Goal: Task Accomplishment & Management: Use online tool/utility

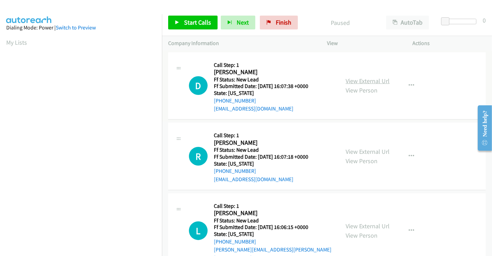
click at [365, 81] on link "View External Url" at bounding box center [367, 81] width 44 height 8
click at [367, 148] on link "View External Url" at bounding box center [367, 151] width 44 height 8
click at [363, 222] on link "View External Url" at bounding box center [367, 226] width 44 height 8
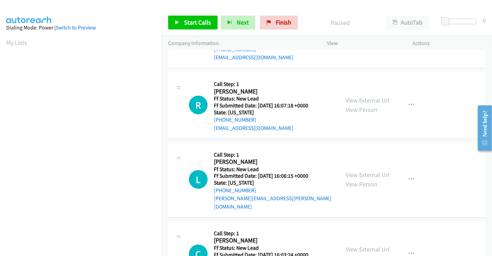
scroll to position [155, 0]
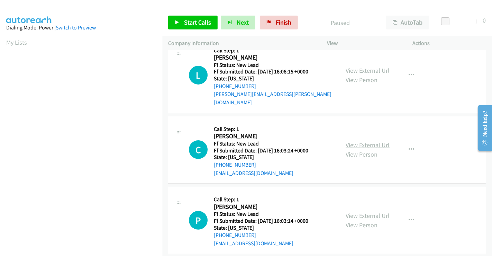
click at [359, 141] on link "View External Url" at bounding box center [367, 145] width 44 height 8
click at [357, 211] on link "View External Url" at bounding box center [367, 215] width 44 height 8
click at [196, 24] on span "Start Calls" at bounding box center [197, 22] width 27 height 8
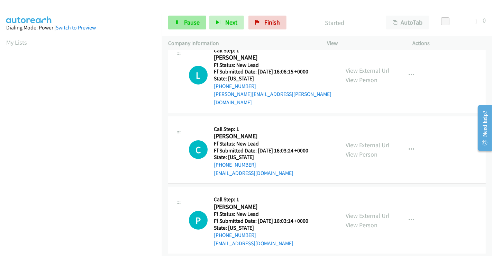
click at [188, 21] on span "Pause" at bounding box center [192, 22] width 16 height 8
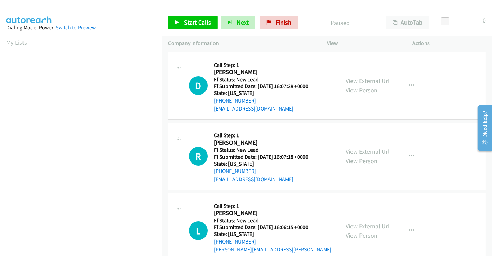
click at [22, 35] on aside "Dialing Mode: Power | Switch to Preview My Lists" at bounding box center [81, 205] width 162 height 383
click at [19, 41] on link "My Lists" at bounding box center [16, 42] width 21 height 8
click at [21, 41] on link "My Lists" at bounding box center [16, 42] width 21 height 8
click at [285, 21] on span "Finish" at bounding box center [284, 22] width 16 height 8
click at [268, 24] on icon at bounding box center [268, 22] width 5 height 5
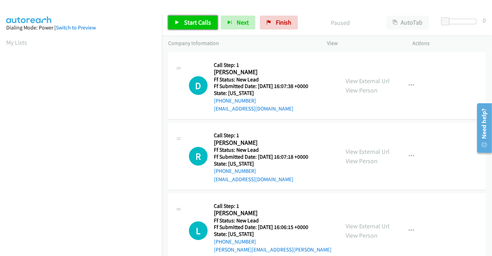
click at [196, 21] on span "Start Calls" at bounding box center [197, 22] width 27 height 8
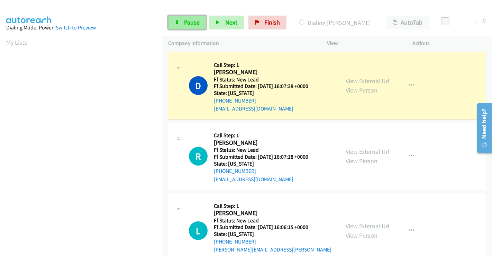
click at [187, 20] on span "Pause" at bounding box center [192, 22] width 16 height 8
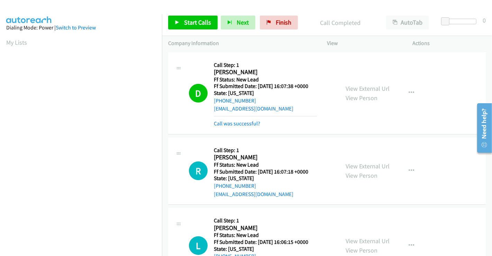
scroll to position [133, 0]
click at [408, 92] on icon "button" at bounding box center [411, 93] width 6 height 6
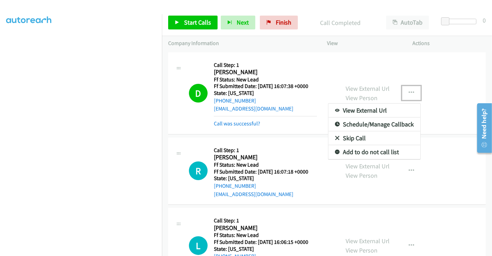
click at [344, 151] on link "Add to do not call list" at bounding box center [374, 152] width 92 height 14
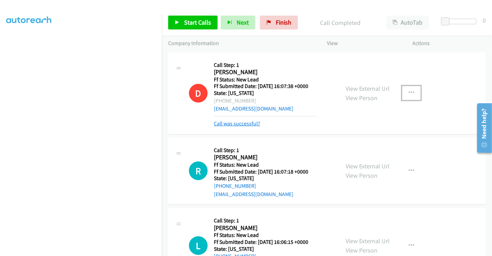
click at [230, 121] on link "Call was successful?" at bounding box center [237, 123] width 46 height 7
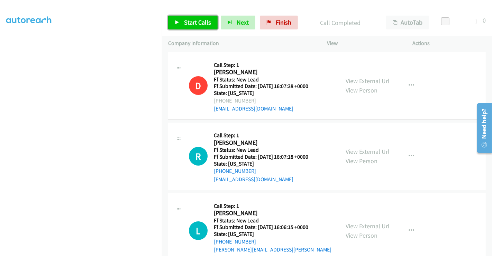
click at [187, 20] on span "Start Calls" at bounding box center [197, 22] width 27 height 8
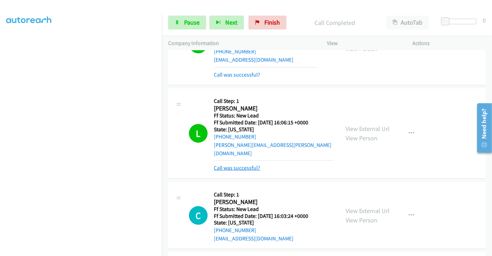
scroll to position [194, 0]
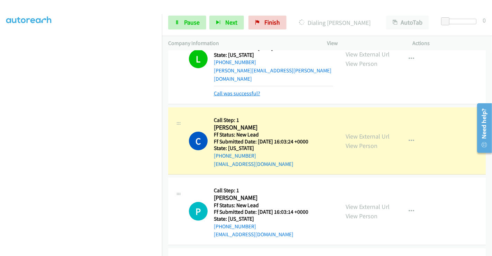
click at [234, 90] on link "Call was successful?" at bounding box center [237, 93] width 46 height 7
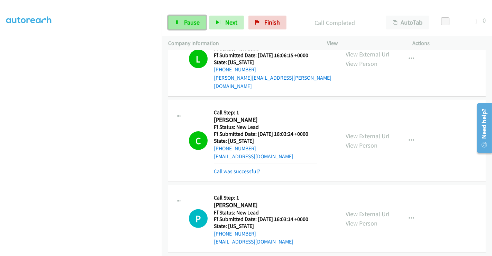
click at [187, 26] on link "Pause" at bounding box center [187, 23] width 38 height 14
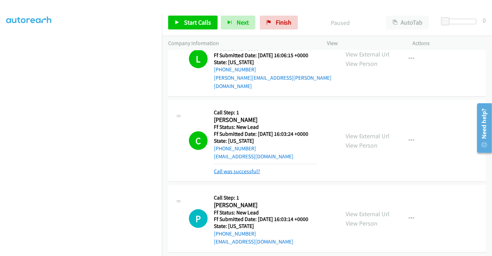
click at [247, 168] on link "Call was successful?" at bounding box center [237, 171] width 46 height 7
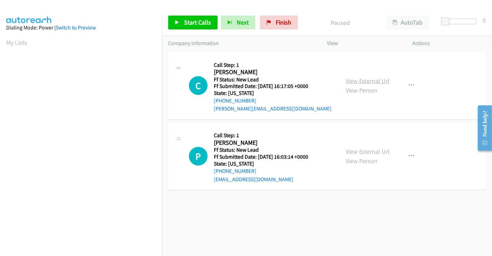
click at [364, 82] on link "View External Url" at bounding box center [367, 81] width 44 height 8
click at [196, 20] on span "Start Calls" at bounding box center [197, 22] width 27 height 8
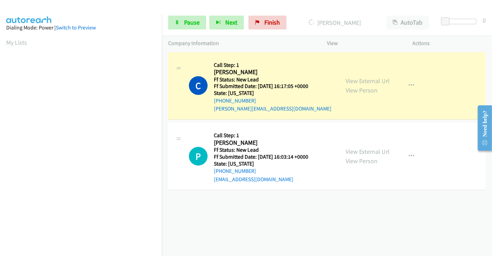
scroll to position [133, 0]
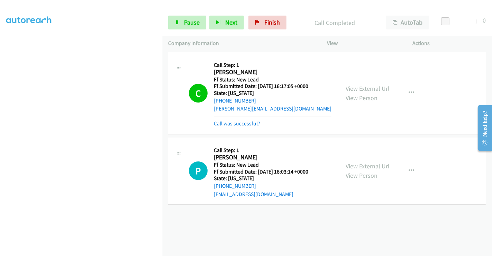
click at [235, 126] on link "Call was successful?" at bounding box center [237, 123] width 46 height 7
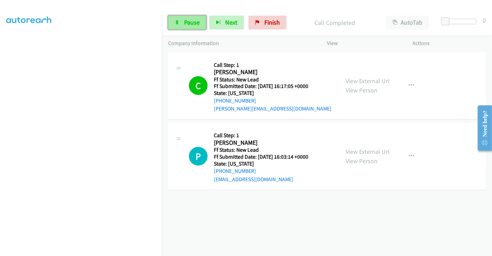
click at [187, 18] on link "Pause" at bounding box center [187, 23] width 38 height 14
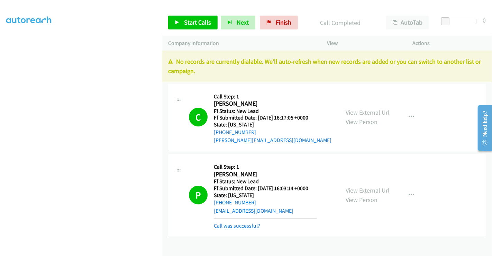
click at [232, 225] on link "Call was successful?" at bounding box center [237, 225] width 46 height 7
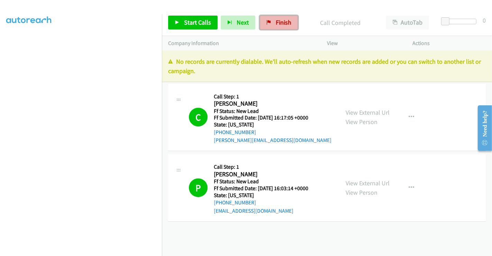
click at [276, 23] on span "Finish" at bounding box center [284, 22] width 16 height 8
